Goal: Find specific page/section: Find specific page/section

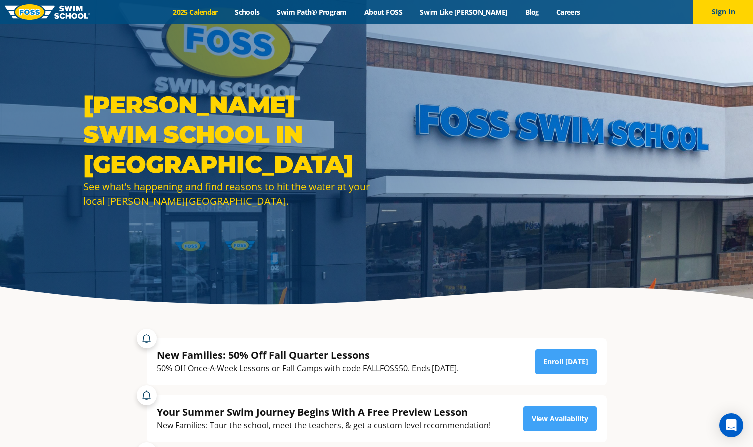
click at [210, 12] on link "2025 Calendar" at bounding box center [195, 11] width 62 height 9
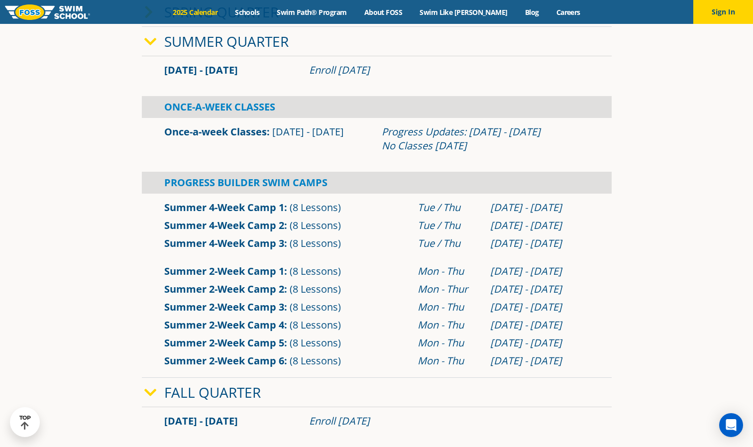
scroll to position [360, 0]
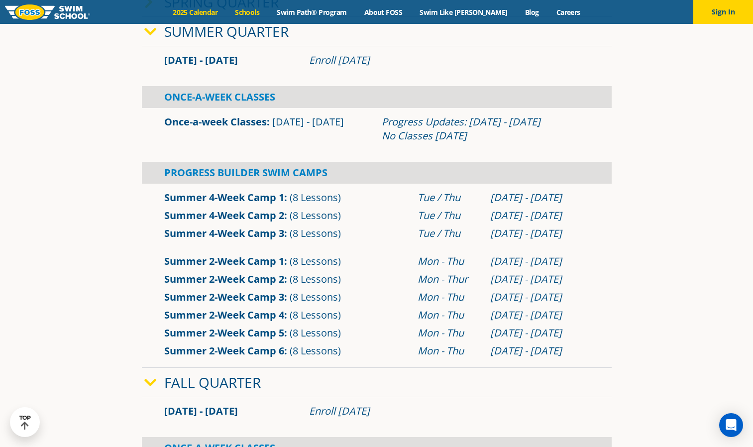
click at [257, 12] on link "Schools" at bounding box center [247, 11] width 42 height 9
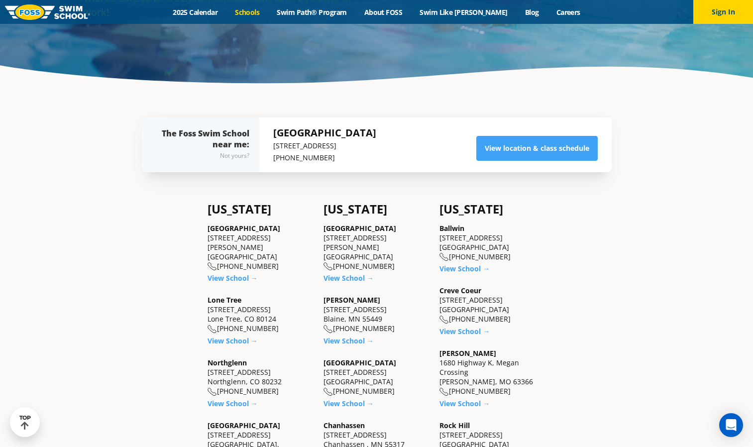
scroll to position [205, 0]
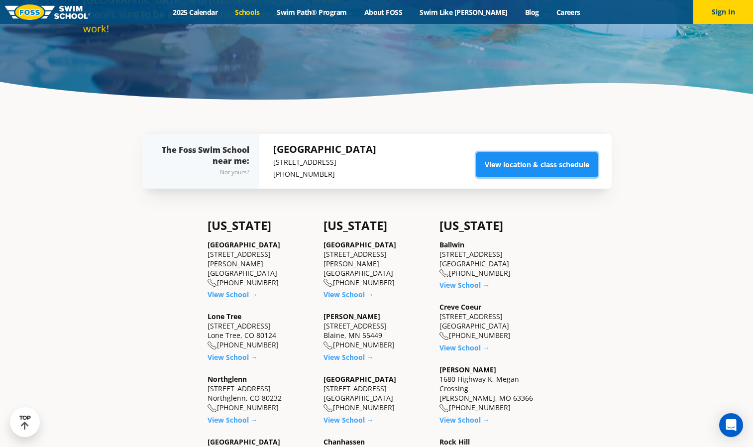
click at [512, 161] on link "View location & class schedule" at bounding box center [536, 164] width 121 height 25
